Goal: Information Seeking & Learning: Learn about a topic

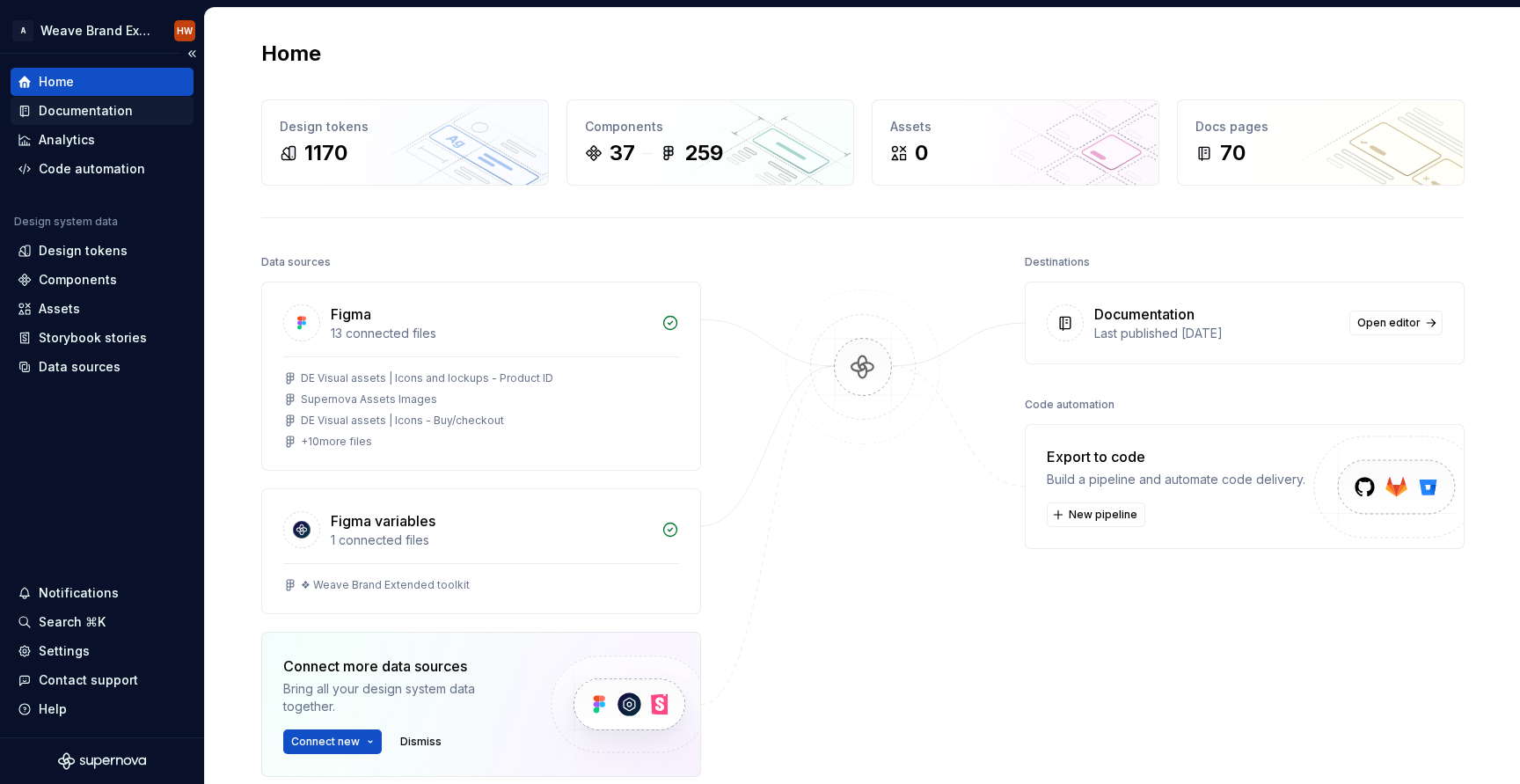
click at [106, 111] on div "Documentation" at bounding box center [85, 110] width 94 height 18
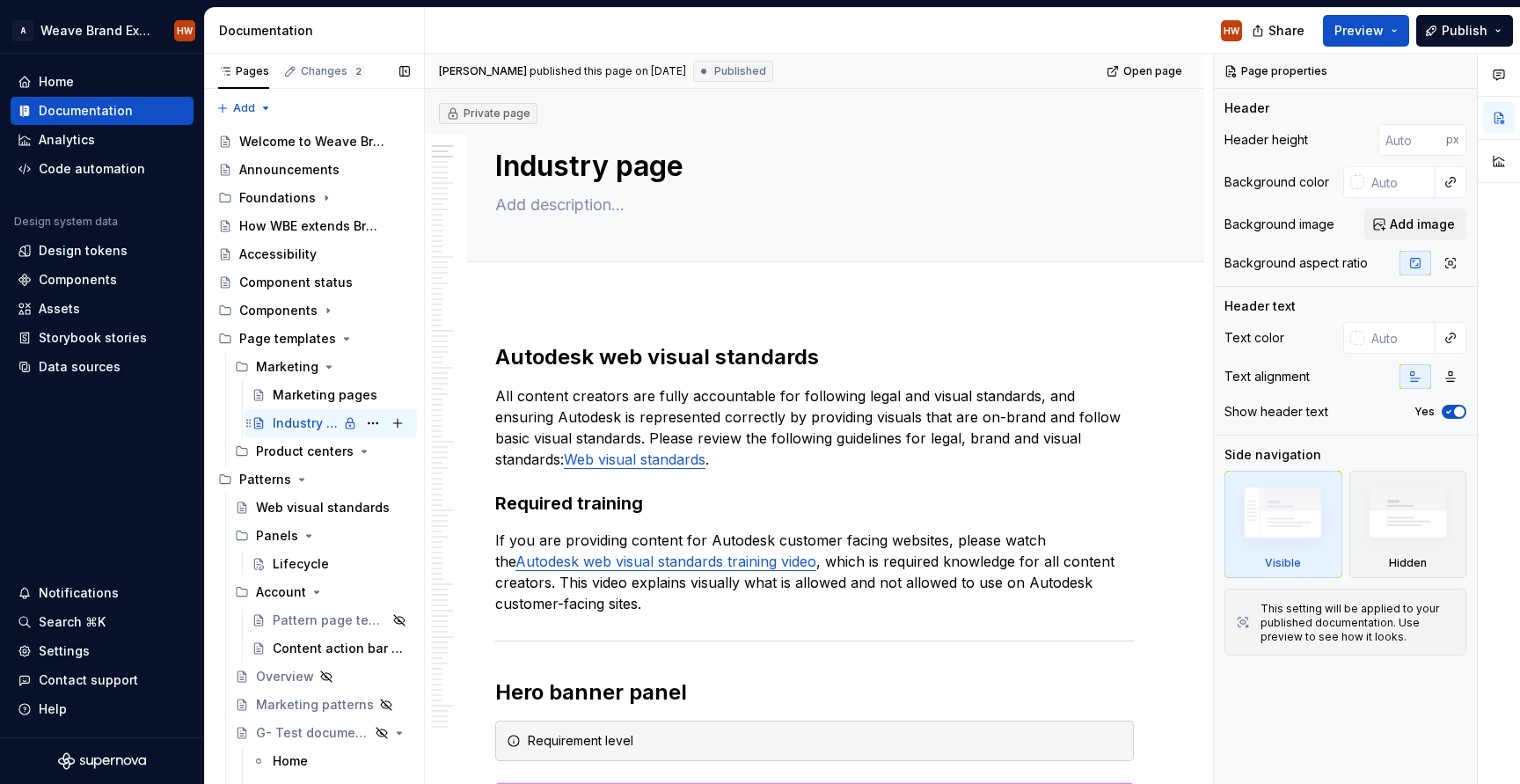
click at [306, 422] on div "Industry page" at bounding box center [305, 423] width 65 height 18
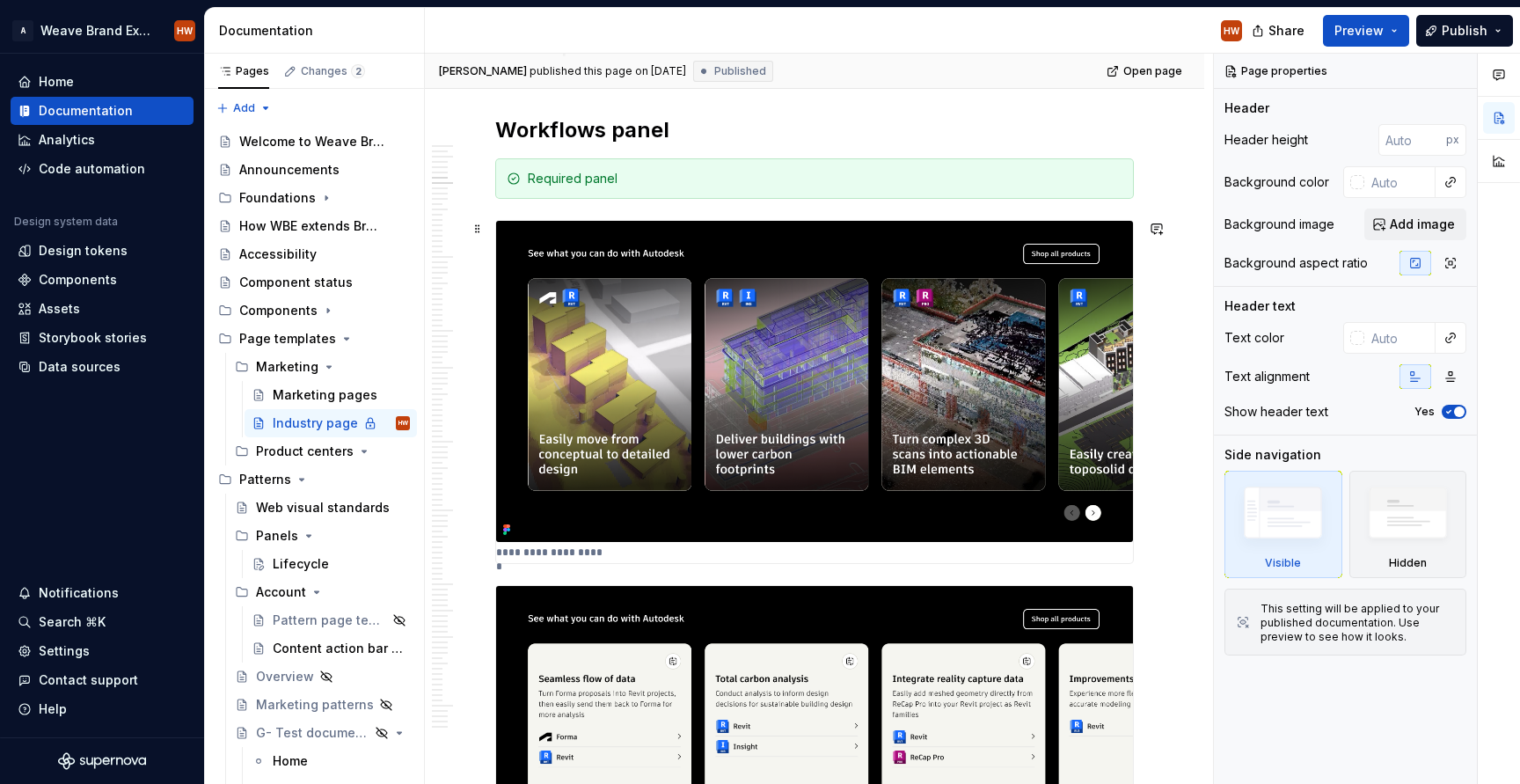
scroll to position [1259, 0]
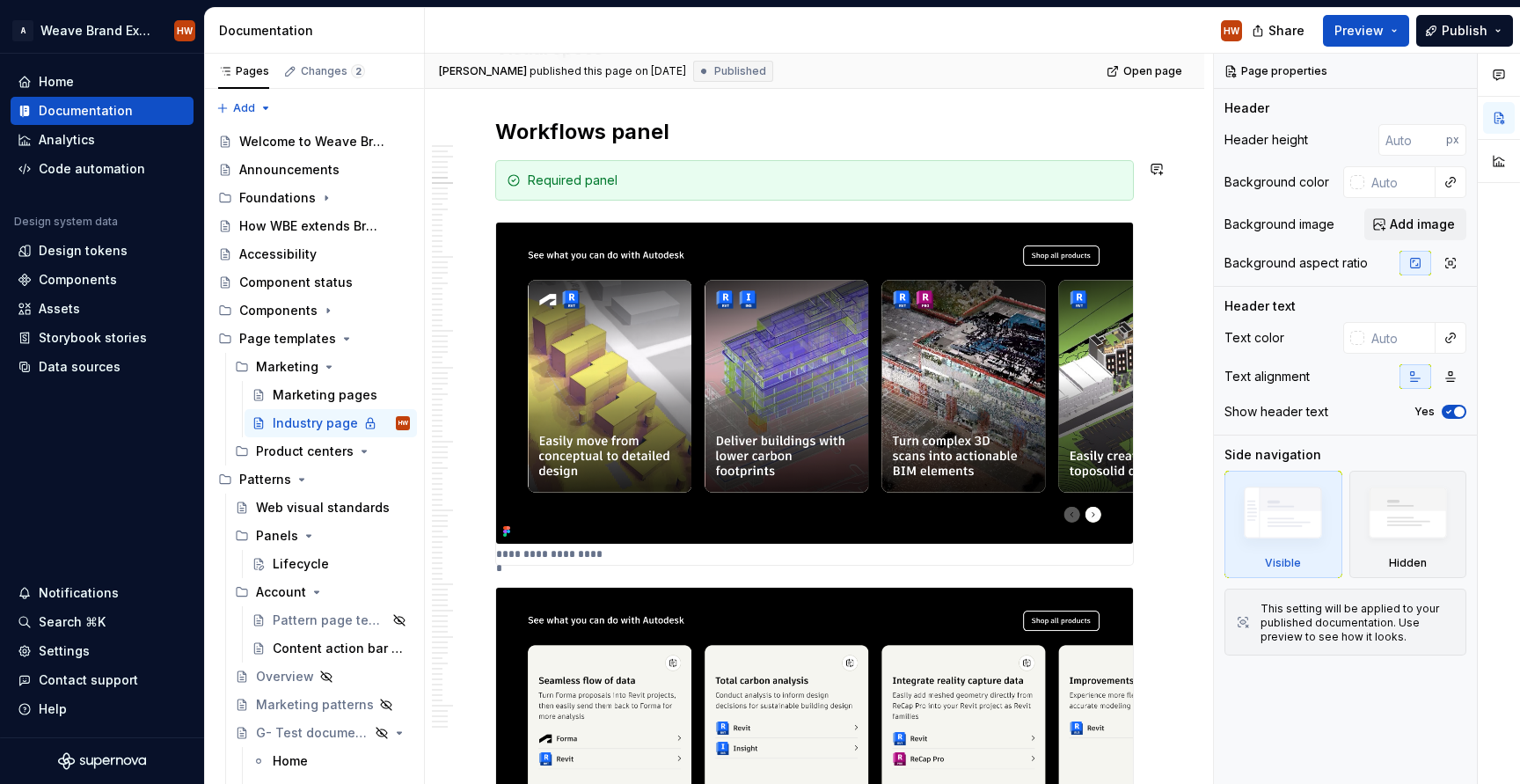
type textarea "*"
